Goal: Task Accomplishment & Management: Manage account settings

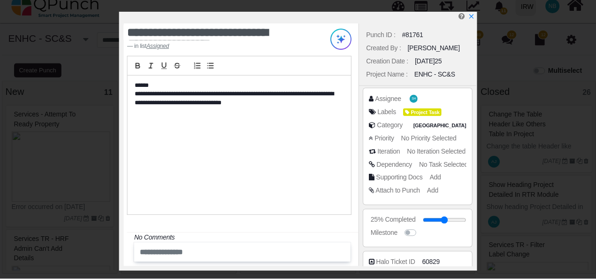
scroll to position [138, 0]
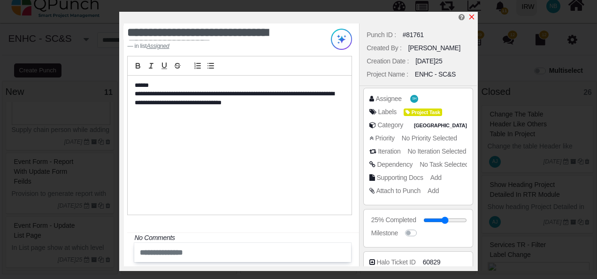
click at [472, 15] on icon "x" at bounding box center [472, 17] width 8 height 8
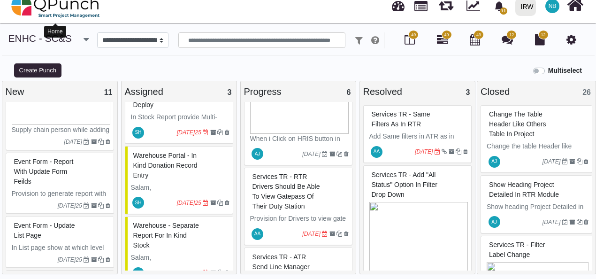
click at [25, 10] on img at bounding box center [55, 6] width 89 height 28
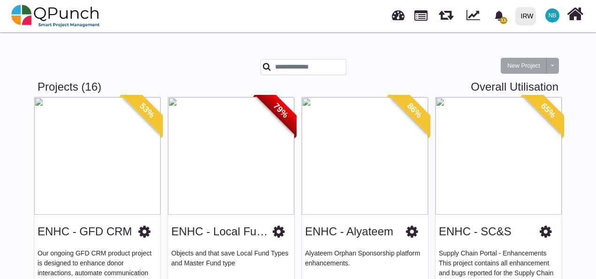
click at [410, 233] on icon at bounding box center [412, 231] width 12 height 14
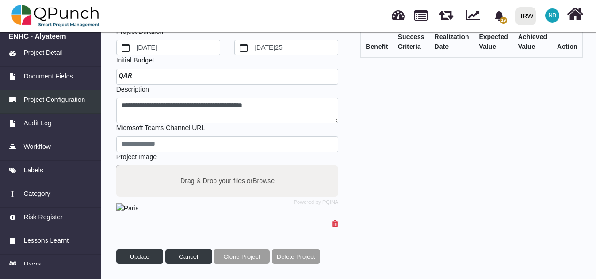
click at [55, 99] on span "Project Configuration" at bounding box center [53, 100] width 61 height 10
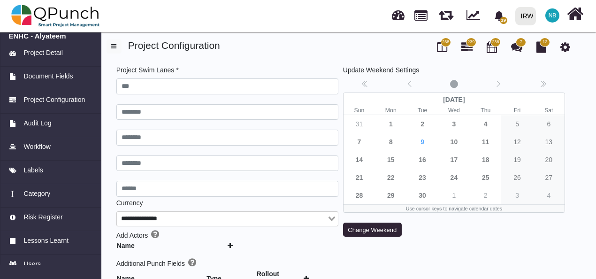
type input "***"
type input "********"
type input "******"
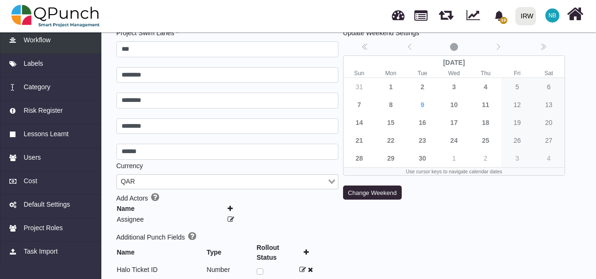
scroll to position [42, 0]
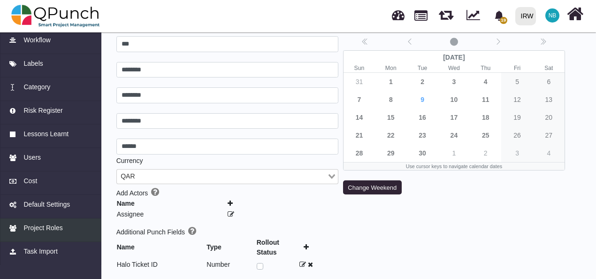
click at [51, 227] on span "Project Roles" at bounding box center [42, 228] width 39 height 10
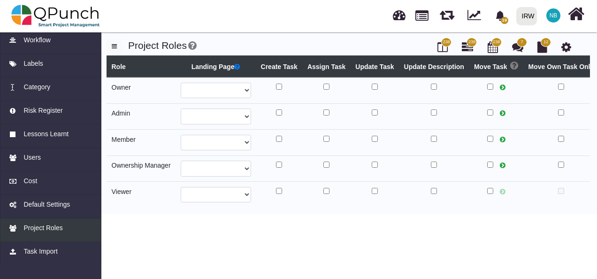
select select
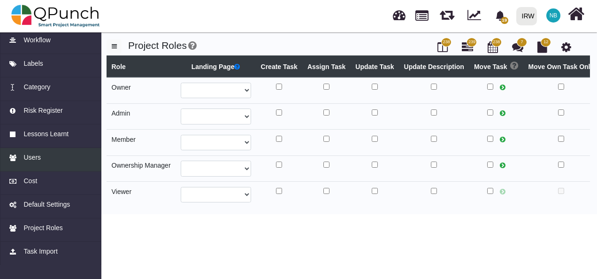
click at [53, 161] on div "Users" at bounding box center [51, 157] width 84 height 10
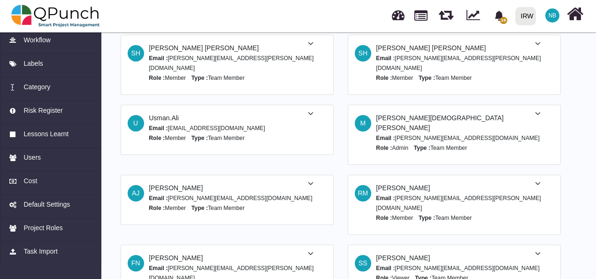
scroll to position [410, 0]
click at [313, 181] on icon at bounding box center [311, 184] width 6 height 7
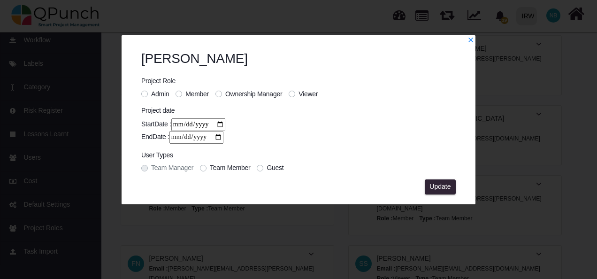
click at [470, 43] on div "[PERSON_NAME] Project Role Admin Member Ownership Manager Viewer Project date S…" at bounding box center [299, 117] width 354 height 153
click at [471, 39] on icon "x" at bounding box center [470, 40] width 7 height 7
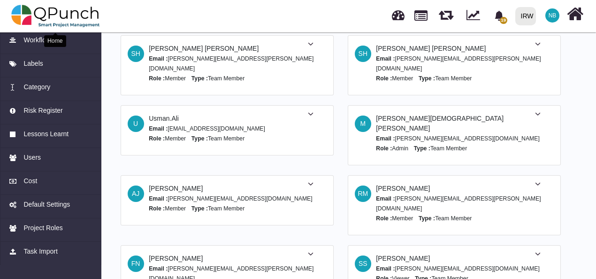
click at [40, 11] on img at bounding box center [55, 16] width 89 height 28
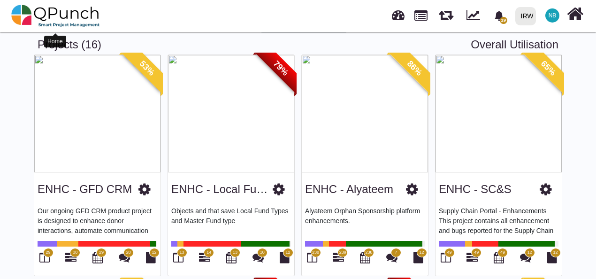
scroll to position [43, 0]
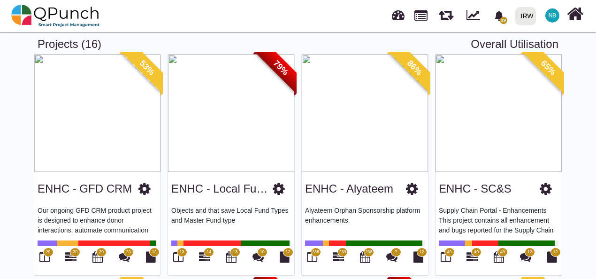
click at [413, 190] on icon at bounding box center [412, 189] width 12 height 14
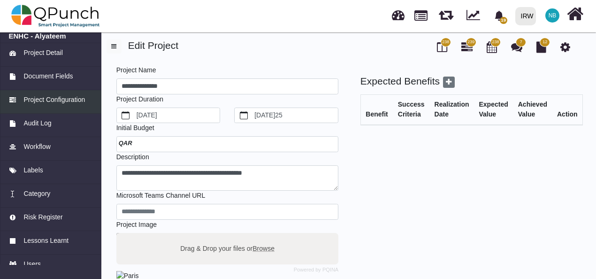
click at [78, 97] on span "Project Configuration" at bounding box center [53, 100] width 61 height 10
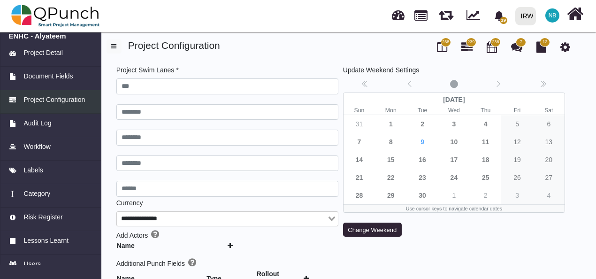
type input "***"
type input "********"
type input "******"
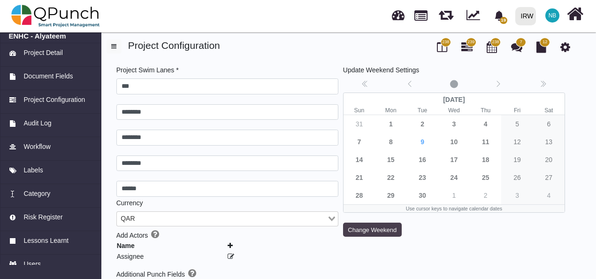
click at [379, 232] on button "Change Weekend" at bounding box center [372, 229] width 59 height 14
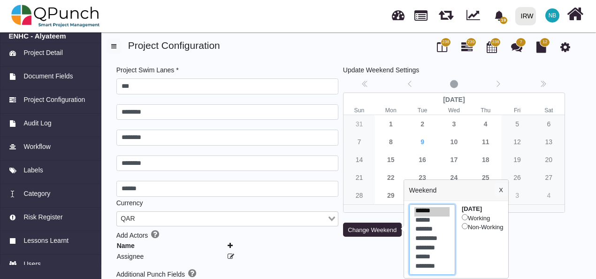
click at [428, 256] on option "******" at bounding box center [431, 257] width 35 height 9
select select "*"
click at [442, 266] on option "********" at bounding box center [431, 266] width 35 height 9
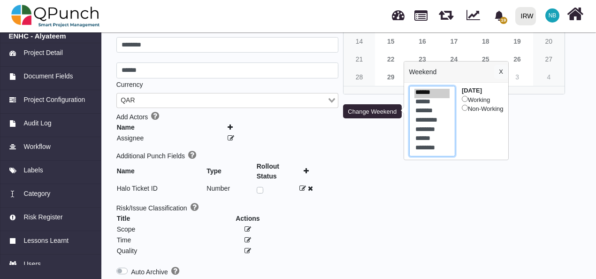
scroll to position [119, 0]
click at [536, 218] on div "Update Weekend Settings No date selecte[DATE]25 Sun Mon Tue Wed Thu Fri Sat 31 …" at bounding box center [454, 201] width 227 height 509
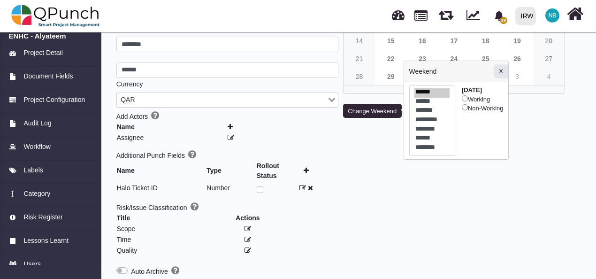
click at [504, 73] on button "X" at bounding box center [501, 71] width 14 height 14
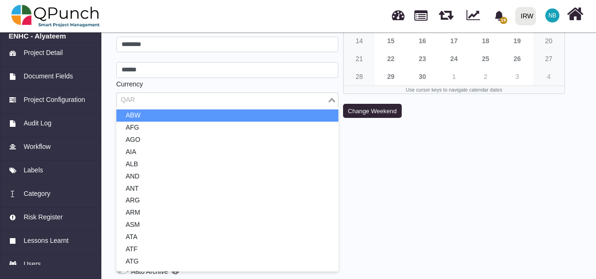
click at [280, 101] on input "Search for option" at bounding box center [222, 100] width 208 height 10
type input "**"
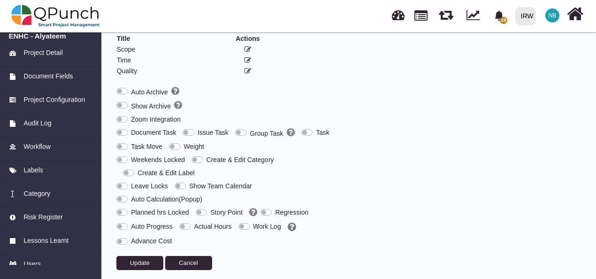
scroll to position [303, 0]
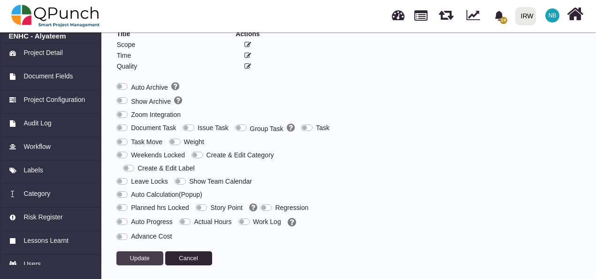
click at [141, 254] on span "Update" at bounding box center [140, 257] width 20 height 7
click at [138, 260] on button "Update" at bounding box center [139, 258] width 47 height 14
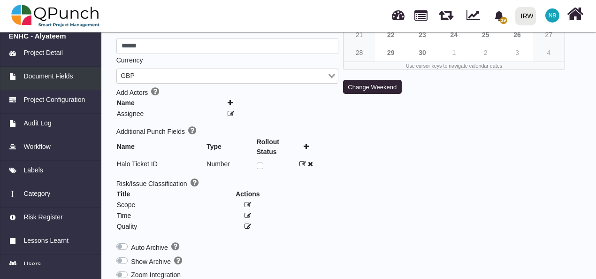
scroll to position [137, 0]
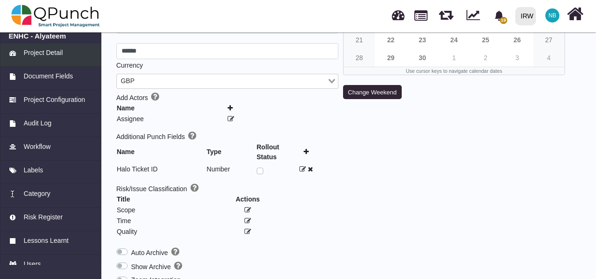
click at [50, 52] on span "Project Detail" at bounding box center [42, 53] width 39 height 10
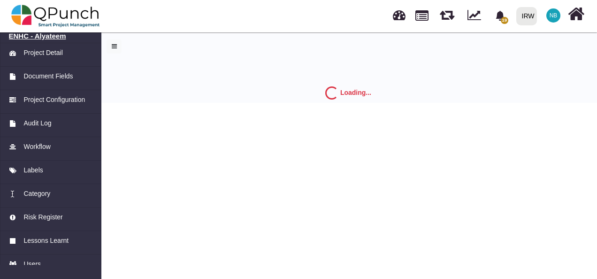
click at [46, 33] on h6 "ENHC - Alyateem" at bounding box center [51, 36] width 84 height 8
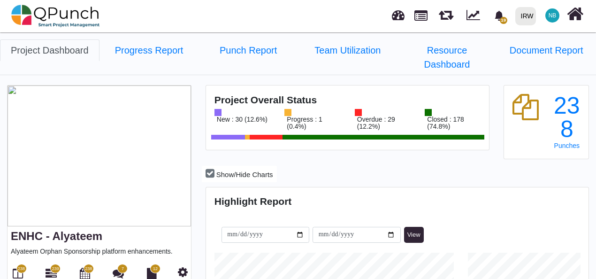
scroll to position [166, 380]
click at [17, 267] on icon at bounding box center [18, 272] width 10 height 11
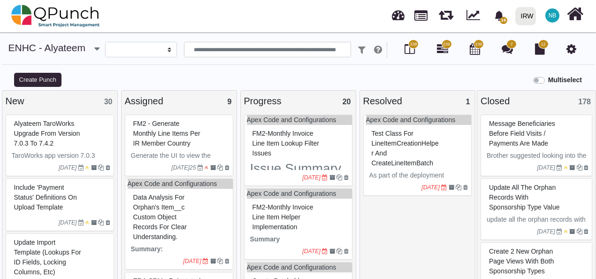
select select
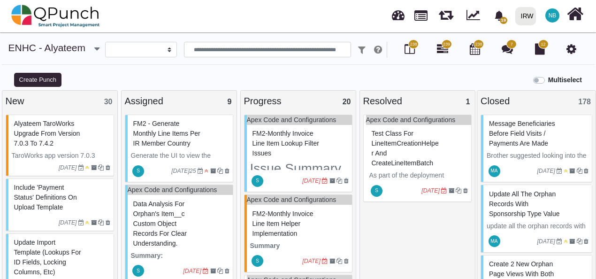
click at [49, 135] on span "Alyateem TaroWorks upgrade from version 7.0.3 to 7.4.2" at bounding box center [47, 133] width 66 height 27
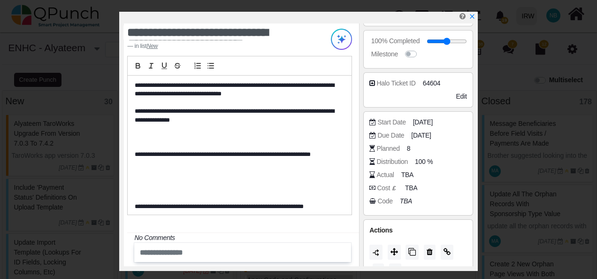
scroll to position [179, 0]
click at [405, 173] on span "TBA" at bounding box center [409, 174] width 12 height 10
click at [407, 171] on span "TBA" at bounding box center [409, 174] width 12 height 10
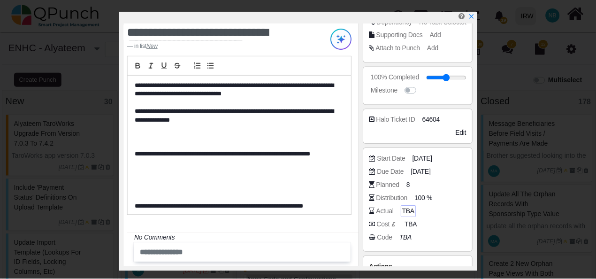
scroll to position [143, 0]
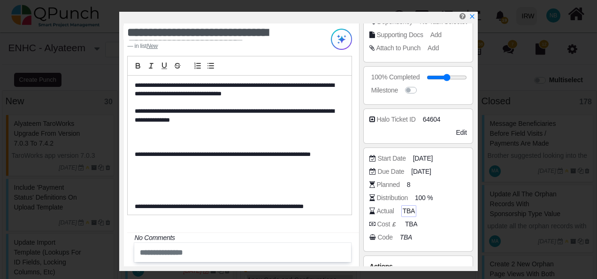
click at [403, 206] on span "TBA" at bounding box center [409, 211] width 12 height 10
click at [411, 223] on span "TBA" at bounding box center [412, 224] width 12 height 10
type input "*"
click at [471, 15] on icon "x" at bounding box center [472, 17] width 8 height 8
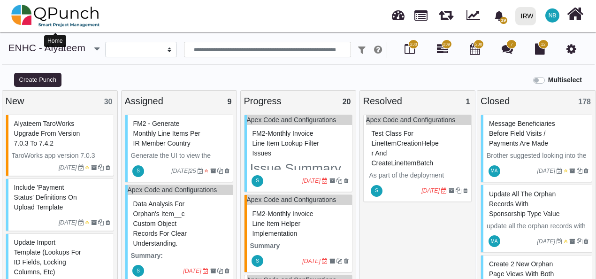
click at [39, 12] on img at bounding box center [55, 16] width 89 height 28
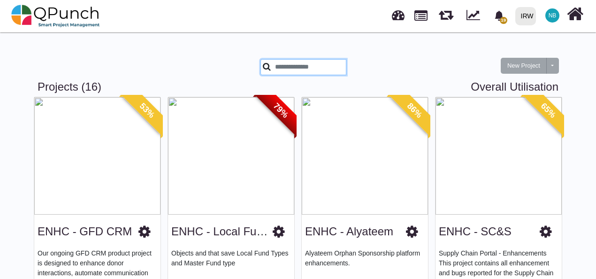
click at [339, 64] on input "text" at bounding box center [303, 67] width 86 height 16
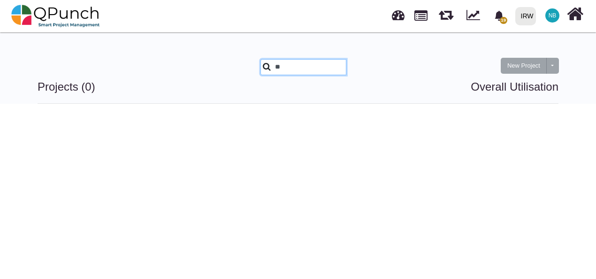
type input "*"
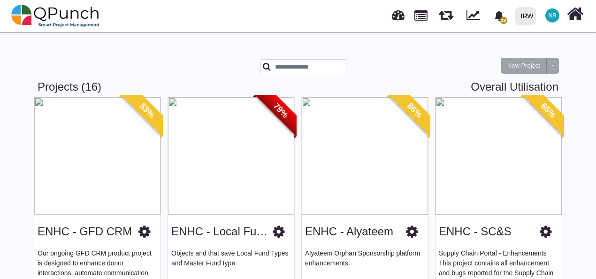
click at [413, 234] on icon at bounding box center [412, 231] width 12 height 14
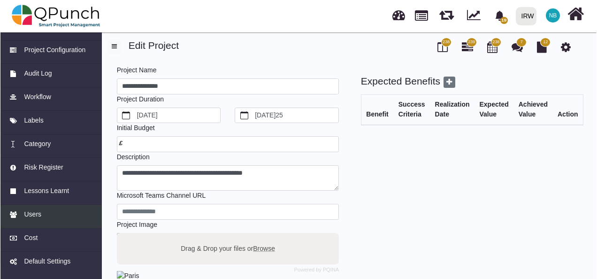
scroll to position [106, 0]
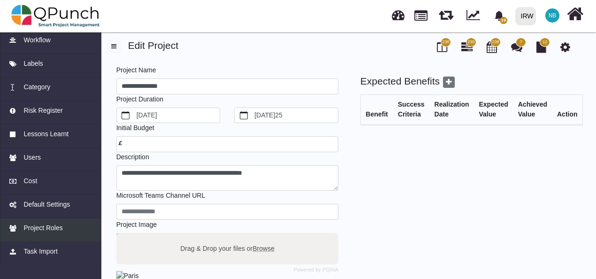
click at [51, 229] on span "Project Roles" at bounding box center [42, 228] width 39 height 10
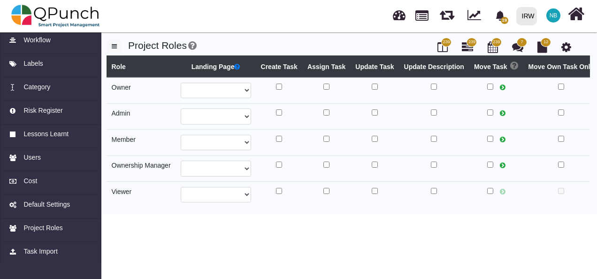
select select
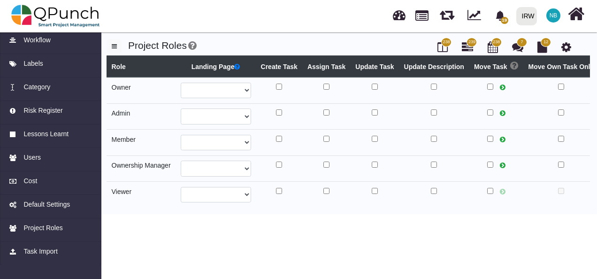
select select
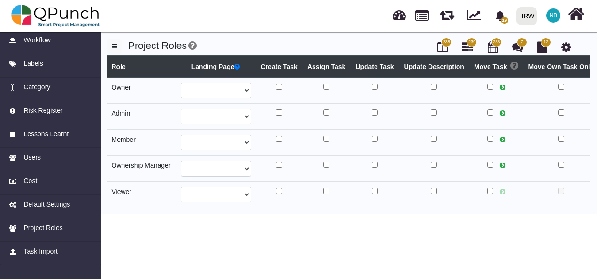
select select
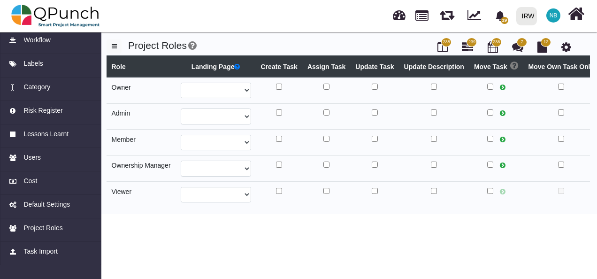
select select
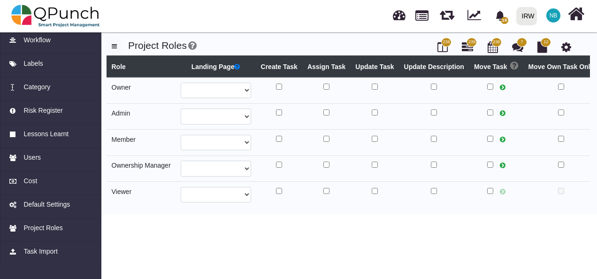
select select
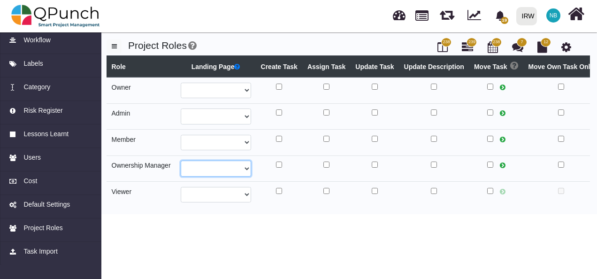
click at [245, 163] on select "**********" at bounding box center [216, 168] width 70 height 16
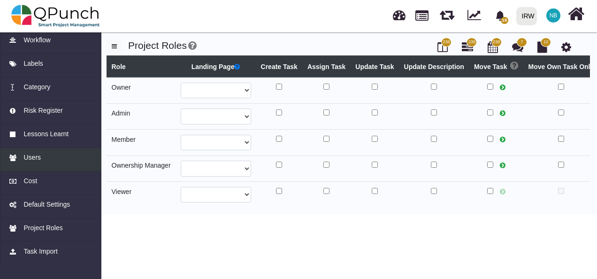
click at [30, 160] on span "Users" at bounding box center [31, 157] width 17 height 10
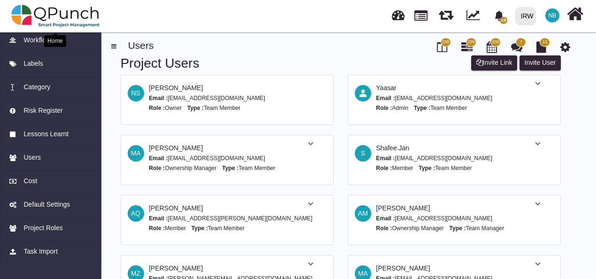
click at [41, 12] on img at bounding box center [55, 16] width 89 height 28
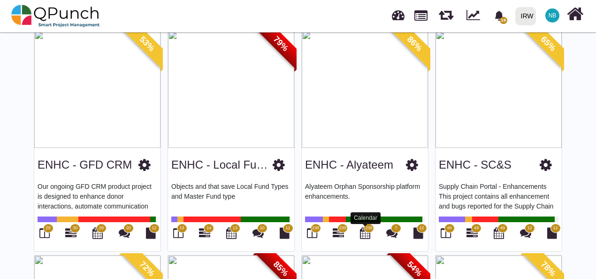
scroll to position [68, 0]
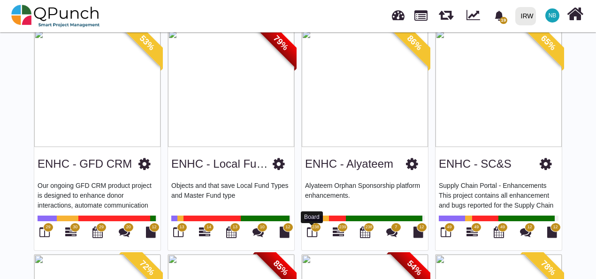
click at [309, 230] on icon at bounding box center [312, 231] width 10 height 11
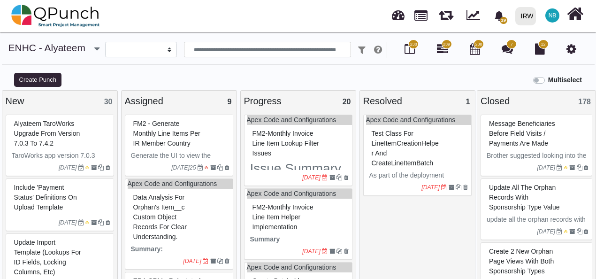
select select
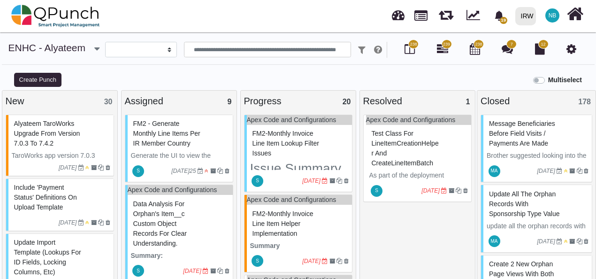
click at [72, 142] on span "Alyateem TaroWorks upgrade from version 7.0.3 to 7.4.2" at bounding box center [47, 133] width 66 height 27
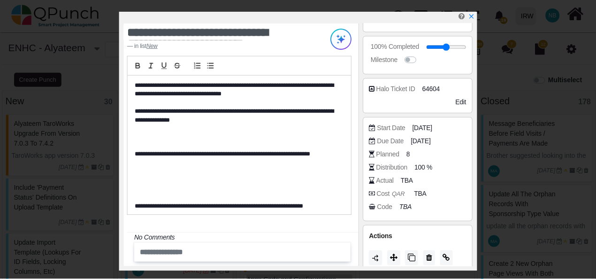
scroll to position [197, 0]
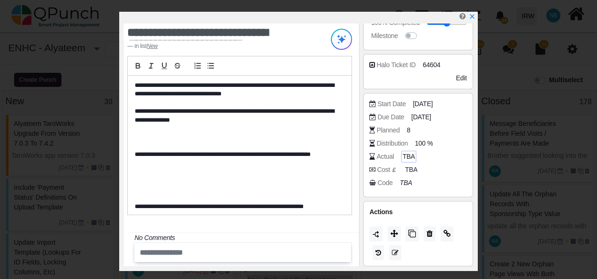
click at [403, 154] on span "TBA" at bounding box center [409, 157] width 12 height 10
drag, startPoint x: 402, startPoint y: 154, endPoint x: 449, endPoint y: 167, distance: 49.6
click at [449, 167] on div "Cost £ TBA" at bounding box center [420, 169] width 102 height 9
click at [432, 115] on span "[DATE]" at bounding box center [422, 117] width 20 height 10
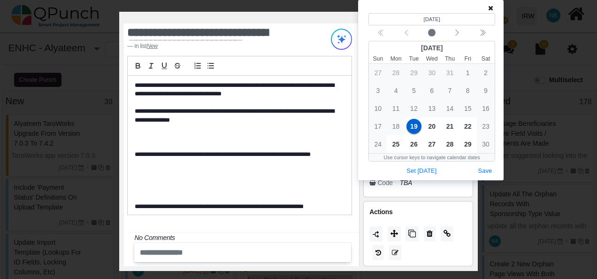
click at [491, 7] on icon at bounding box center [490, 8] width 5 height 7
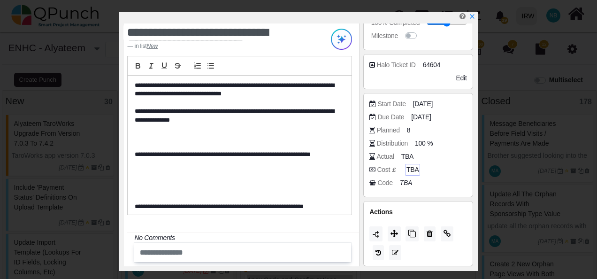
click at [413, 171] on span "TBA" at bounding box center [412, 170] width 12 height 10
click at [406, 180] on icon "TBA" at bounding box center [407, 183] width 12 height 8
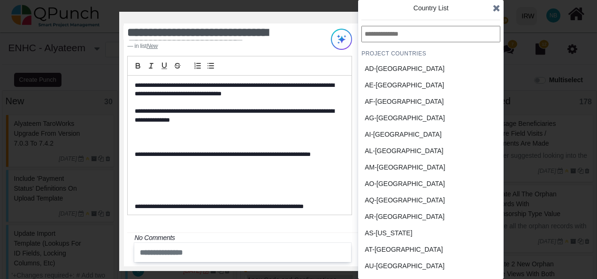
click at [493, 6] on icon at bounding box center [497, 7] width 8 height 9
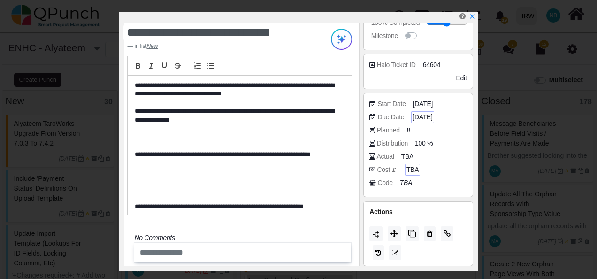
click at [427, 116] on span "[DATE]" at bounding box center [422, 117] width 20 height 10
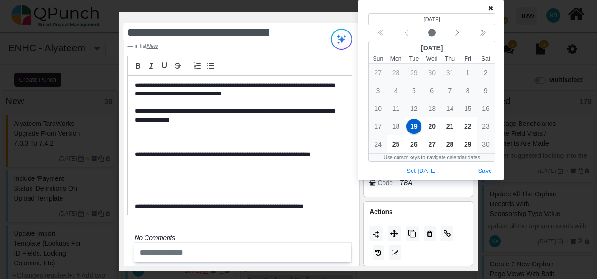
click at [490, 7] on icon at bounding box center [490, 8] width 5 height 7
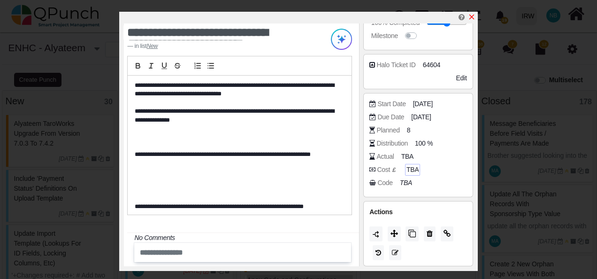
click at [472, 15] on icon "x" at bounding box center [472, 17] width 8 height 8
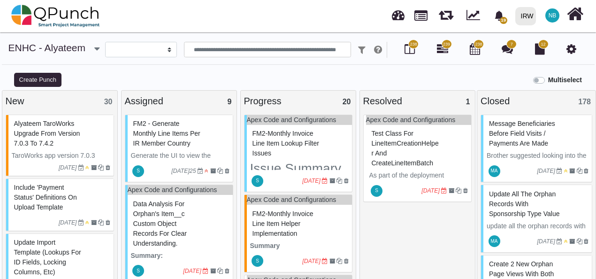
click at [571, 48] on icon at bounding box center [571, 48] width 10 height 11
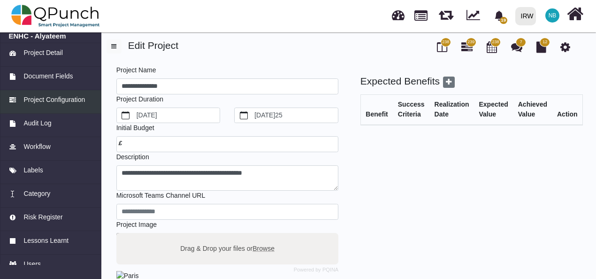
click at [76, 99] on span "Project Configuration" at bounding box center [53, 100] width 61 height 10
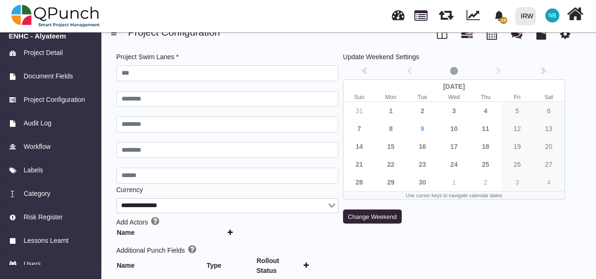
scroll to position [14, 0]
type input "***"
type input "********"
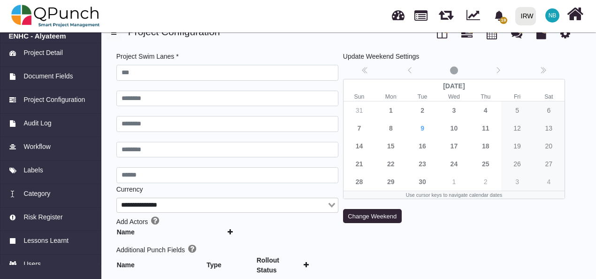
type input "******"
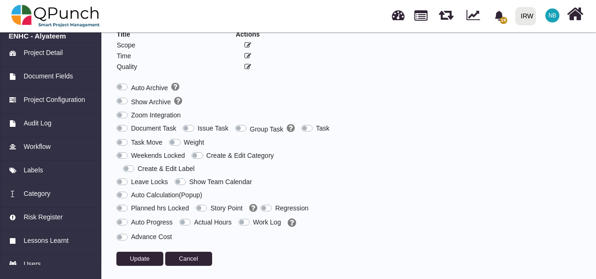
scroll to position [303, 0]
click at [131, 204] on label "Planned hrs Locked" at bounding box center [160, 208] width 58 height 10
click at [131, 204] on label "DueDate Locked" at bounding box center [155, 208] width 49 height 10
click at [131, 203] on label "Planned hrs Locked" at bounding box center [160, 208] width 58 height 10
click at [142, 257] on span "Update" at bounding box center [140, 257] width 20 height 7
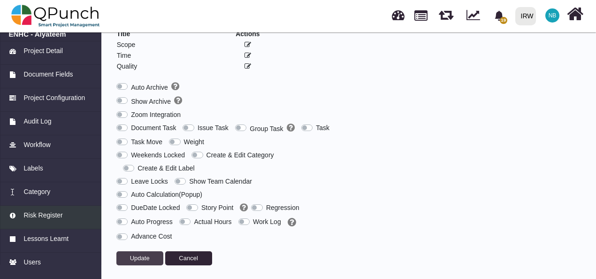
scroll to position [0, 0]
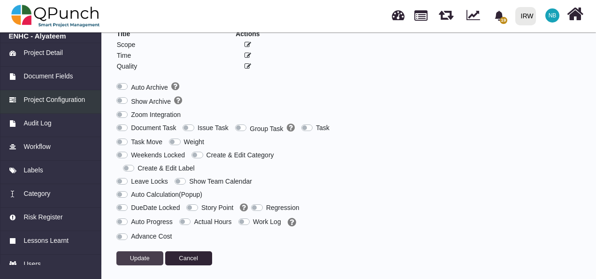
click at [61, 104] on span "Project Configuration" at bounding box center [53, 100] width 61 height 10
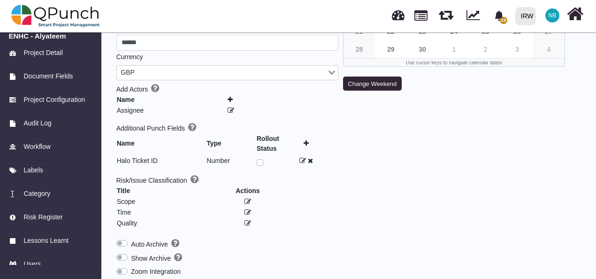
scroll to position [146, 0]
click at [49, 46] on link "Project Detail" at bounding box center [50, 54] width 101 height 23
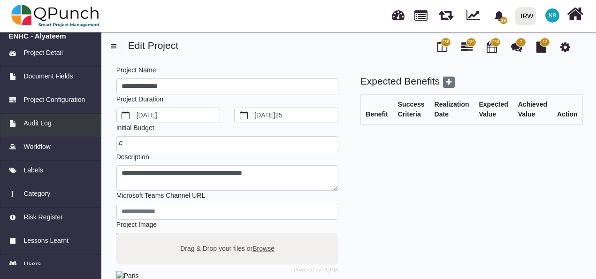
click at [43, 128] on span "Audit Log" at bounding box center [37, 123] width 28 height 10
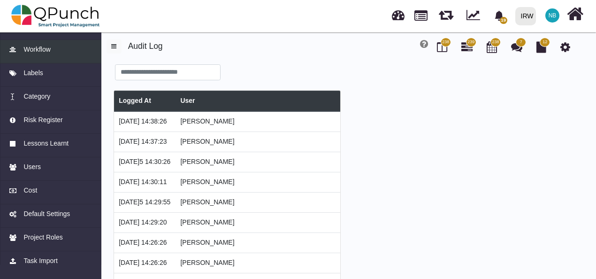
scroll to position [98, 0]
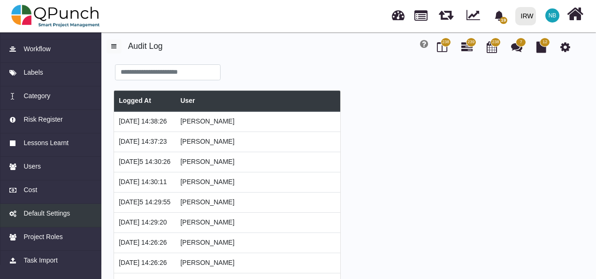
click at [48, 213] on span "Default Settings" at bounding box center [46, 213] width 46 height 10
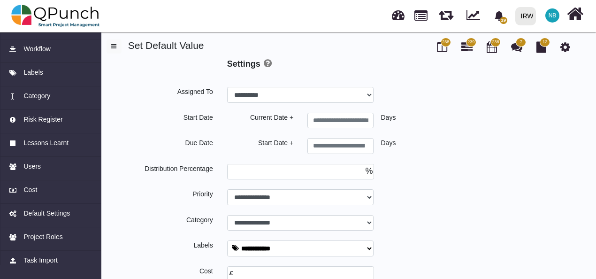
select select
type input "*"
select select
click at [62, 186] on div "Cost" at bounding box center [51, 190] width 84 height 10
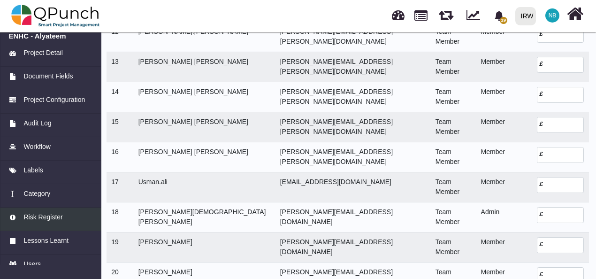
scroll to position [72, 0]
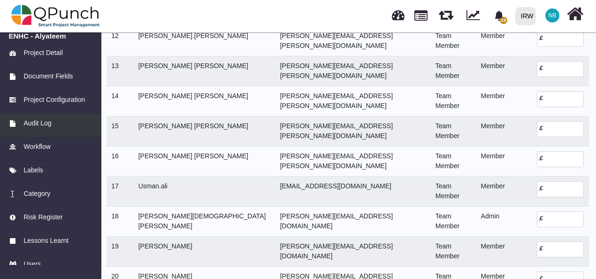
click at [51, 125] on span "Audit Log" at bounding box center [37, 123] width 28 height 10
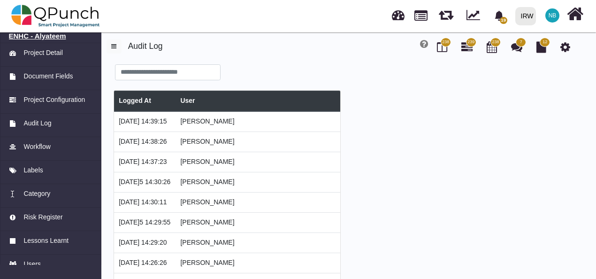
click at [34, 37] on h6 "ENHC - Alyateem" at bounding box center [51, 36] width 84 height 8
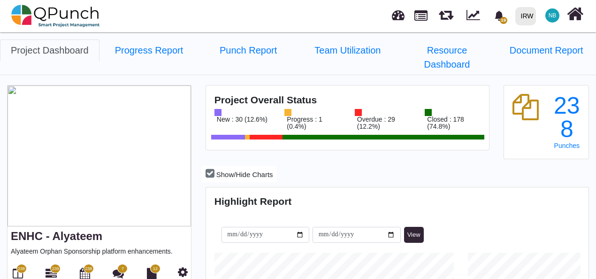
scroll to position [166, 380]
click at [23, 266] on span "238" at bounding box center [21, 269] width 7 height 7
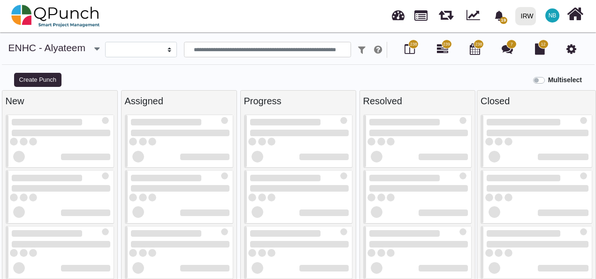
select select
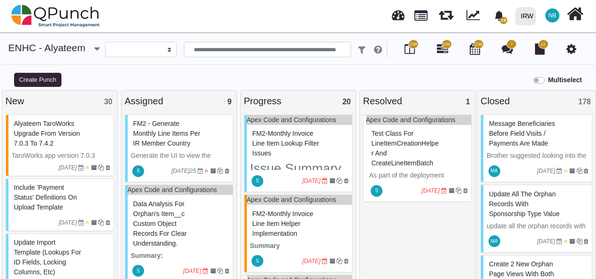
click at [46, 132] on span "Alyateem TaroWorks upgrade from version 7.0.3 to 7.4.2" at bounding box center [47, 133] width 66 height 27
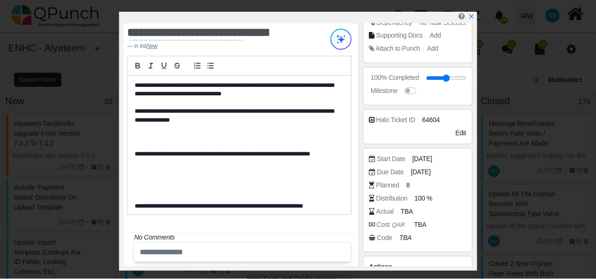
scroll to position [157, 0]
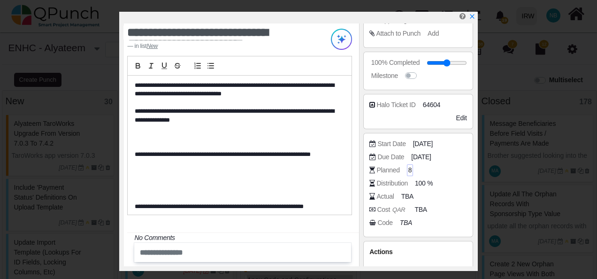
click at [408, 169] on span "8" at bounding box center [410, 170] width 4 height 10
type input "*"
click at [449, 175] on div "Planned 2" at bounding box center [417, 171] width 97 height 13
click at [408, 167] on span "8" at bounding box center [410, 170] width 4 height 10
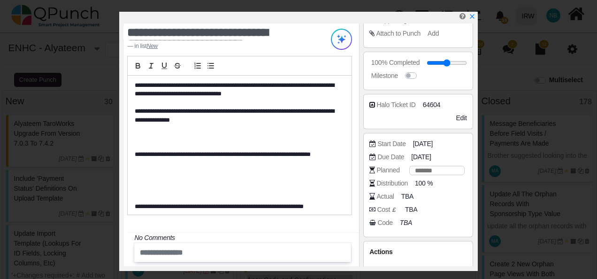
type input "**"
click at [453, 230] on div "Start Date [DATE] Due Date [DATE] Planned 82 Distribution 100 % Actual TBA Cost…" at bounding box center [417, 185] width 109 height 104
click at [409, 168] on span "82" at bounding box center [411, 170] width 7 height 10
type input "*"
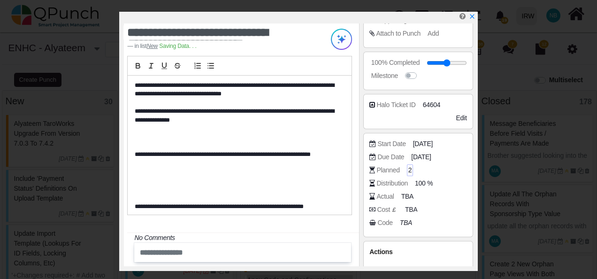
click at [444, 221] on div "Code TBA" at bounding box center [420, 222] width 102 height 9
click at [408, 171] on span "8" at bounding box center [410, 170] width 4 height 10
click at [471, 14] on icon "x" at bounding box center [472, 17] width 8 height 8
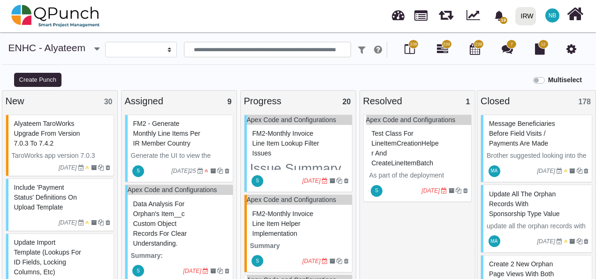
click at [573, 49] on icon at bounding box center [571, 48] width 10 height 11
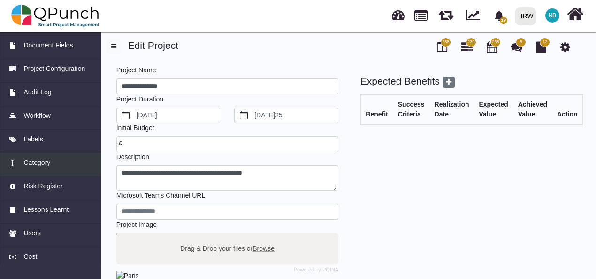
scroll to position [36, 0]
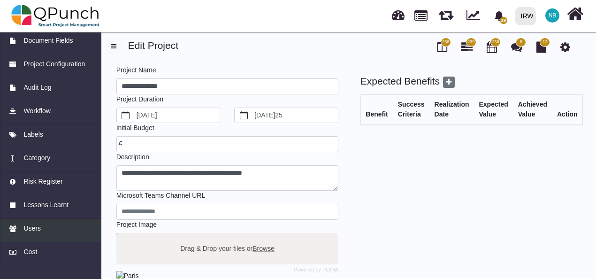
click at [43, 233] on div "Users" at bounding box center [51, 228] width 84 height 10
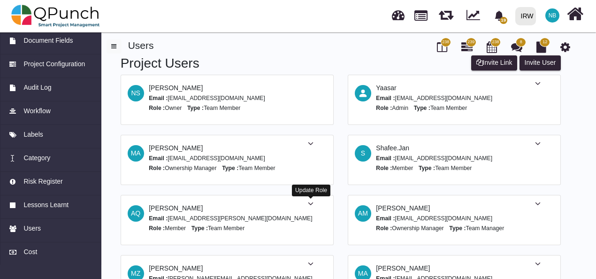
click at [312, 200] on icon at bounding box center [311, 203] width 6 height 7
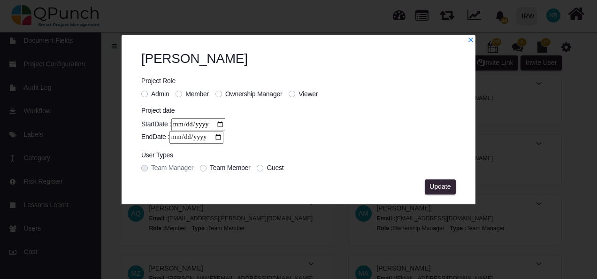
click at [472, 41] on div "[PERSON_NAME] Project Role Admin Member Ownership Manager Viewer Project date S…" at bounding box center [299, 117] width 354 height 153
click at [471, 39] on icon "x" at bounding box center [470, 40] width 7 height 7
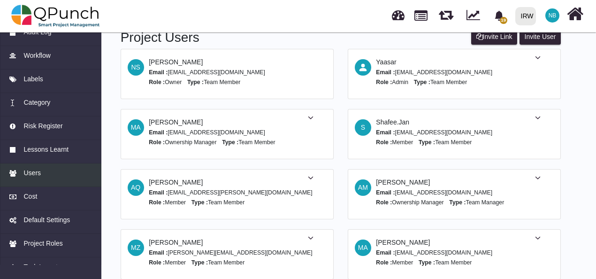
scroll to position [106, 0]
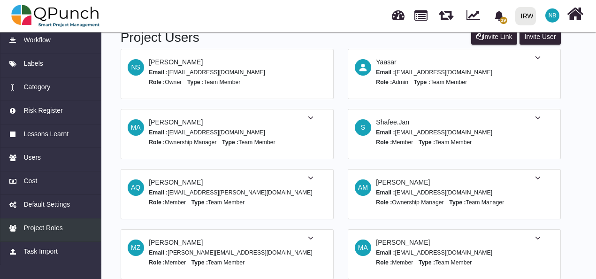
click at [38, 225] on span "Project Roles" at bounding box center [42, 228] width 39 height 10
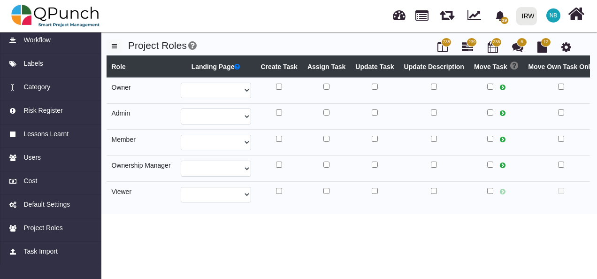
select select
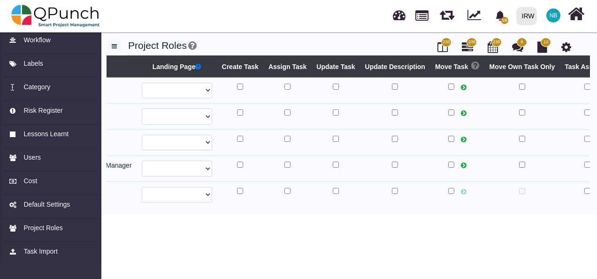
scroll to position [0, 39]
click at [460, 163] on icon at bounding box center [463, 165] width 6 height 7
select select
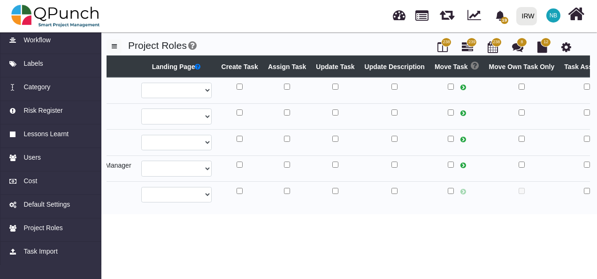
select select
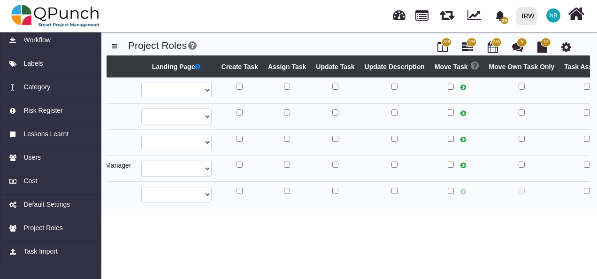
select select
click at [460, 163] on icon at bounding box center [463, 165] width 6 height 7
select select
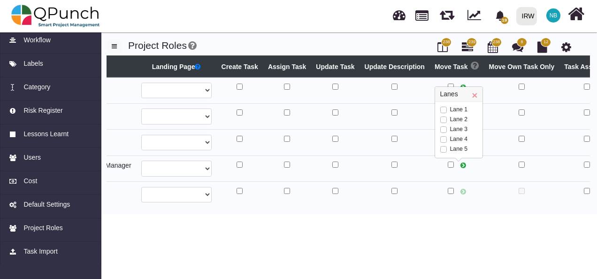
select select
click at [9, 30] on nav "19 Notification Clear HRIS - Incident report update Usman.ali [DATE] Admin Side…" at bounding box center [298, 16] width 597 height 32
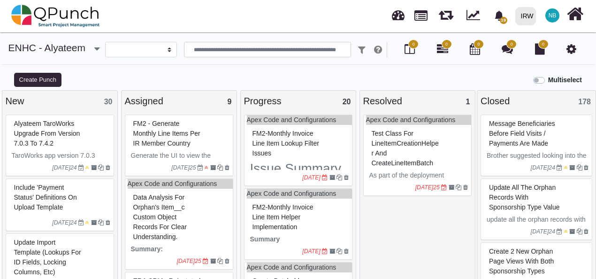
select select
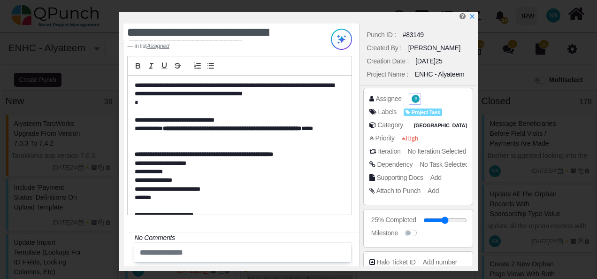
click at [415, 97] on span "S" at bounding box center [416, 98] width 2 height 3
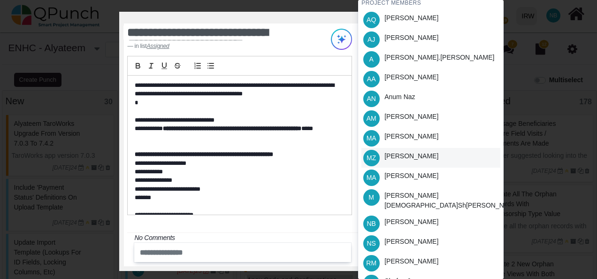
scroll to position [140, 0]
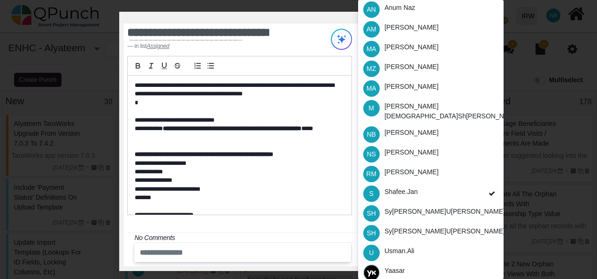
click at [518, 96] on div "**********" at bounding box center [298, 139] width 597 height 279
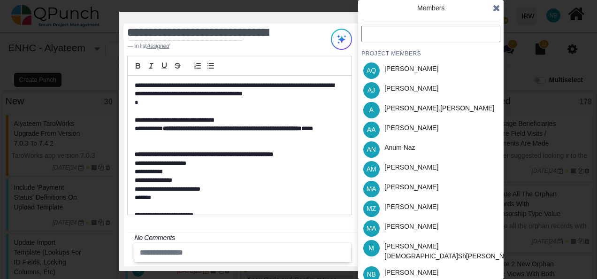
click at [494, 9] on icon at bounding box center [497, 7] width 8 height 9
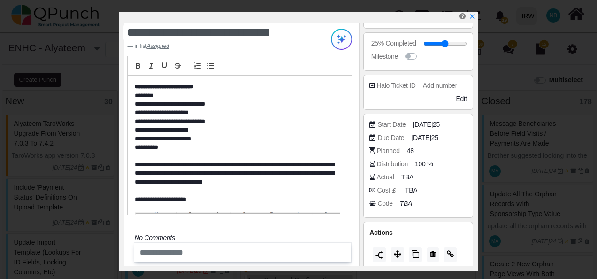
scroll to position [291, 0]
